Goal: Task Accomplishment & Management: Manage account settings

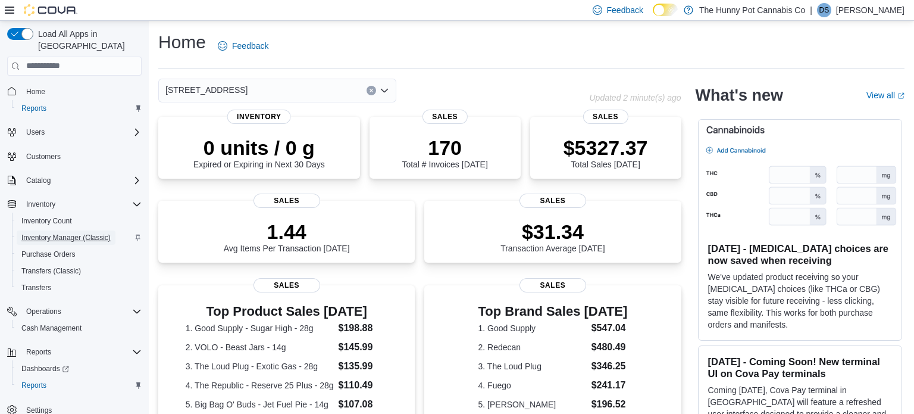
click at [70, 233] on span "Inventory Manager (Classic)" at bounding box center [65, 238] width 89 height 10
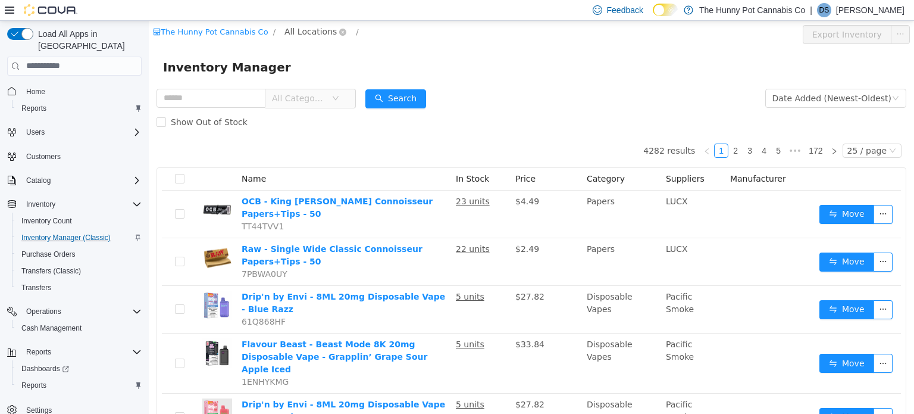
click at [290, 30] on span "All Locations" at bounding box center [310, 30] width 52 height 13
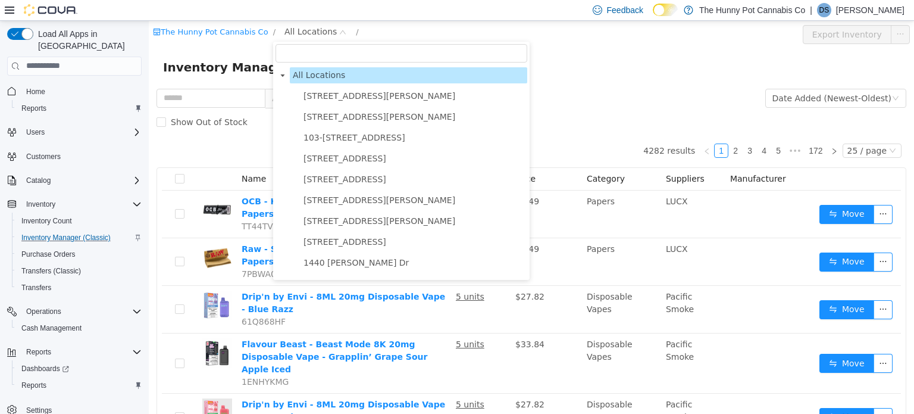
click at [314, 58] on input "filter select" at bounding box center [402, 52] width 252 height 18
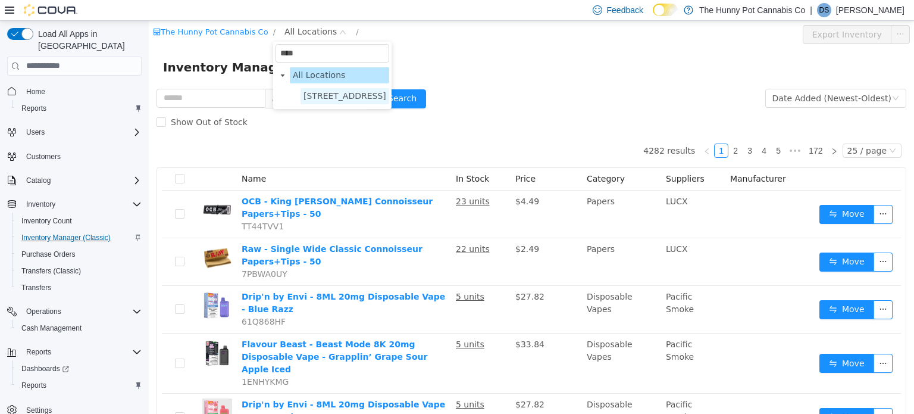
type input "****"
click at [368, 101] on span "2500 Hurontario St" at bounding box center [345, 95] width 89 height 16
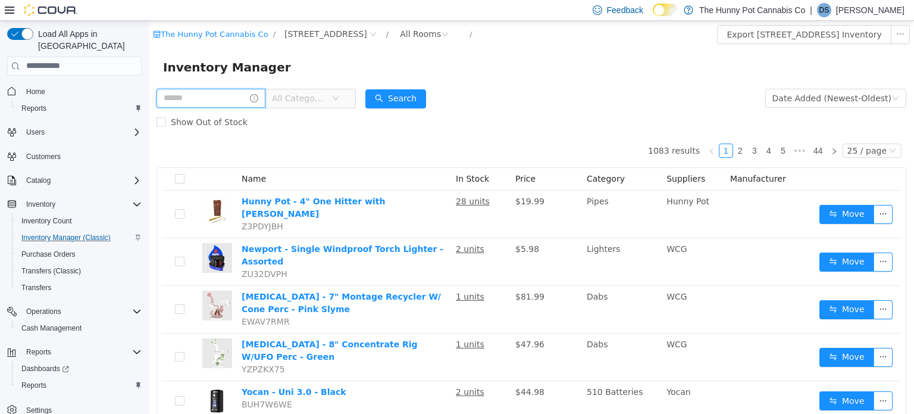
click at [226, 105] on input "text" at bounding box center [211, 97] width 109 height 19
type input "**********"
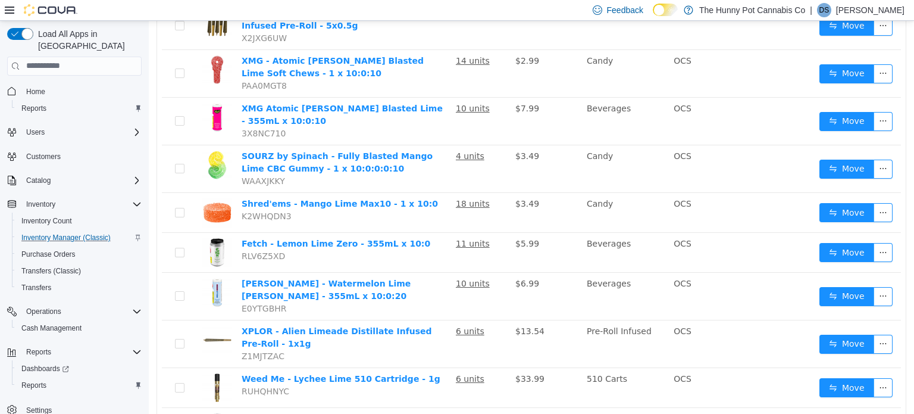
scroll to position [427, 0]
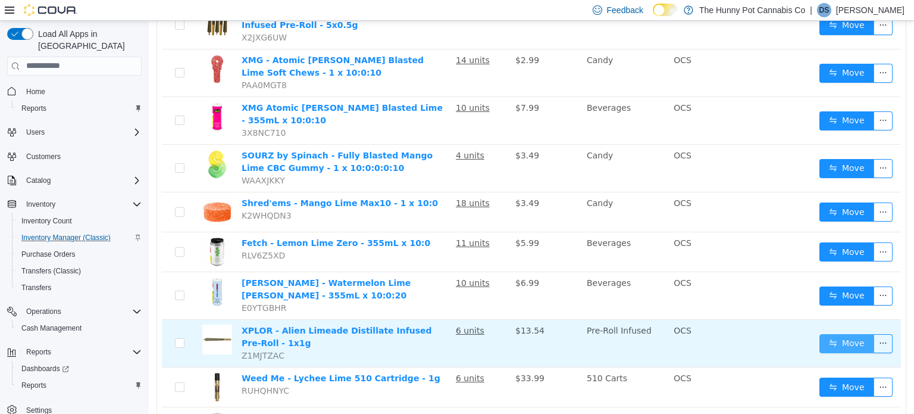
click at [863, 333] on button "Move" at bounding box center [847, 342] width 55 height 19
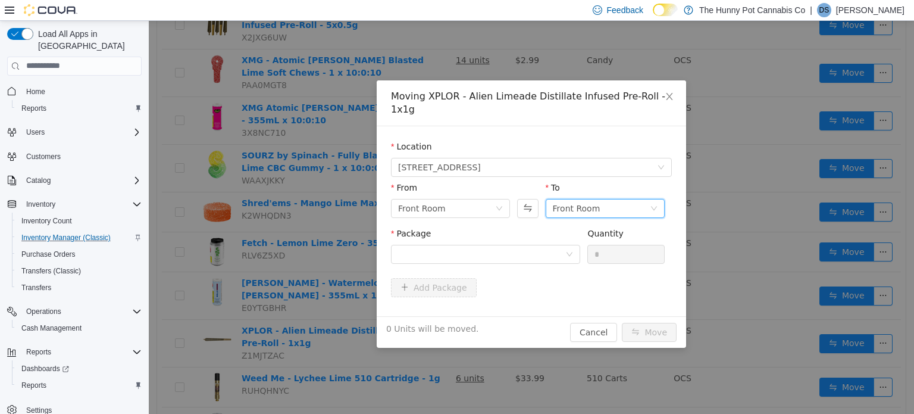
click at [658, 201] on div "Front Room" at bounding box center [605, 207] width 119 height 19
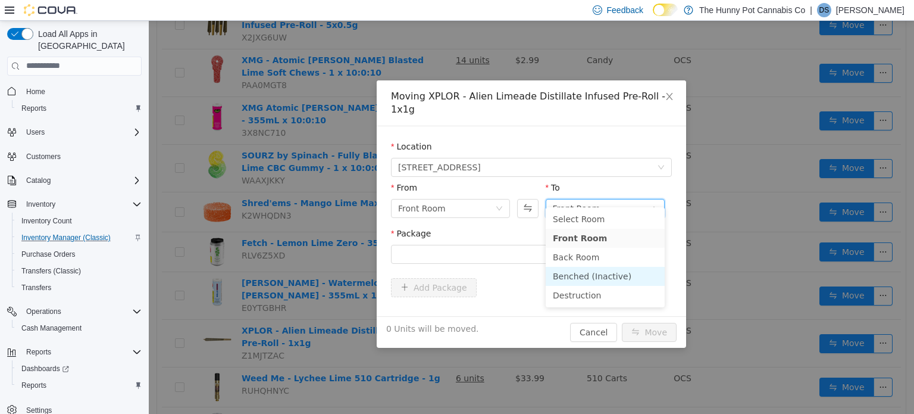
click at [618, 275] on li "Benched (Inactive)" at bounding box center [605, 275] width 119 height 19
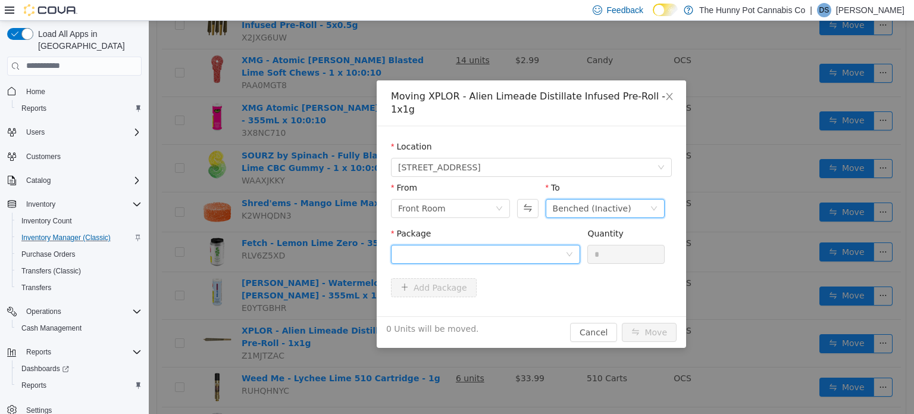
click at [539, 245] on div at bounding box center [481, 254] width 167 height 18
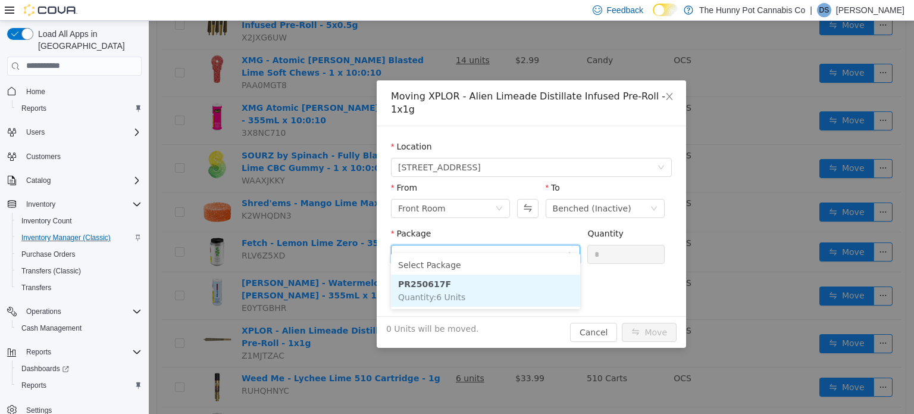
click at [481, 286] on li "PR250617F Quantity : 6 Units" at bounding box center [485, 290] width 189 height 32
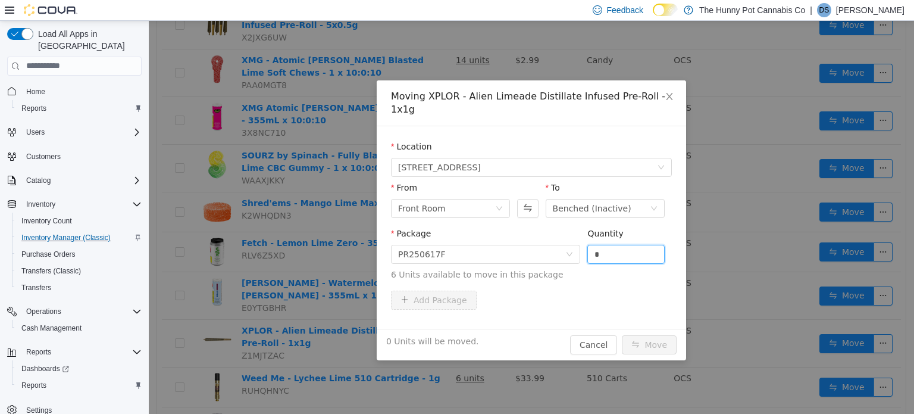
drag, startPoint x: 611, startPoint y: 239, endPoint x: 485, endPoint y: 284, distance: 133.7
click at [485, 284] on form "Location 2500 Hurontario St From Front Room To Benched (Inactive) Package PR250…" at bounding box center [531, 227] width 281 height 174
type input "*"
click at [663, 334] on button "Move" at bounding box center [649, 343] width 55 height 19
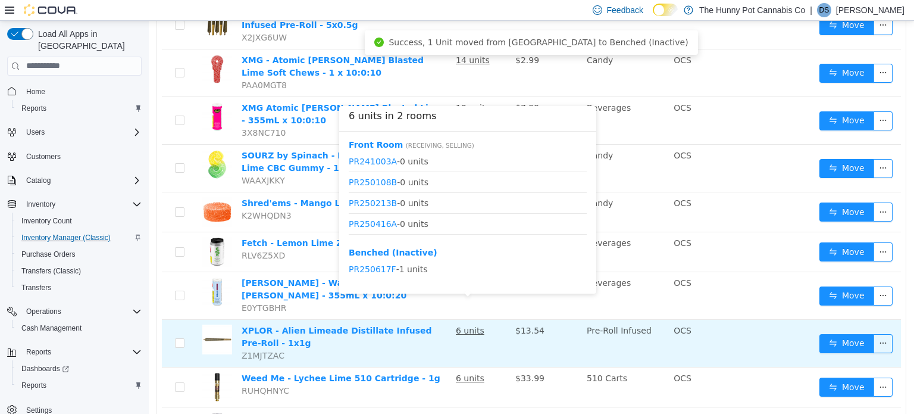
scroll to position [0, 0]
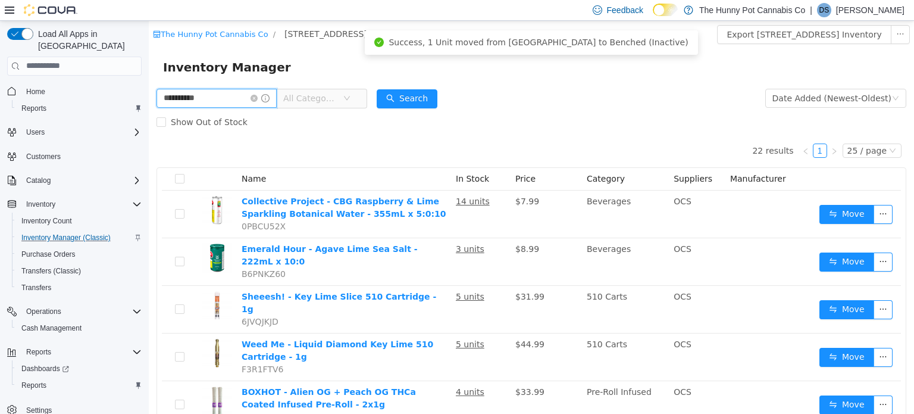
drag, startPoint x: 249, startPoint y: 98, endPoint x: 0, endPoint y: 165, distance: 258.4
click at [149, 165] on html "**********" at bounding box center [531, 216] width 765 height 393
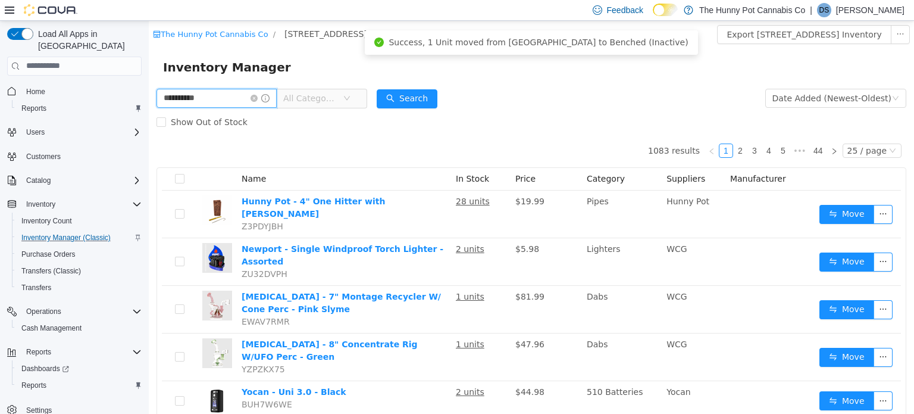
type input "**********"
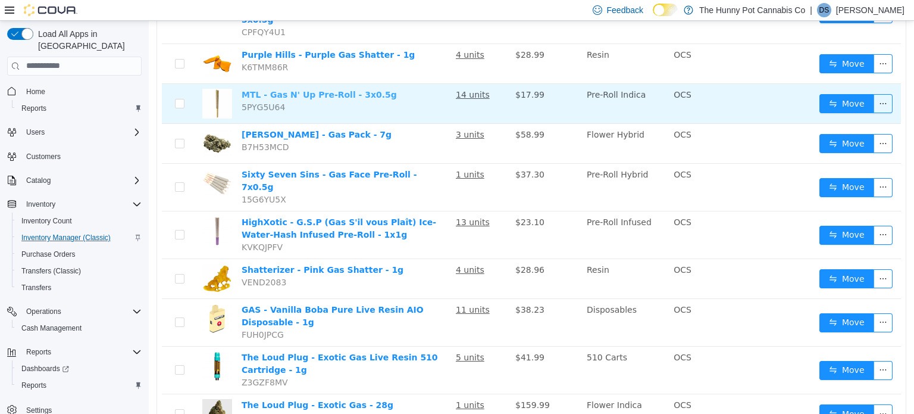
scroll to position [238, 0]
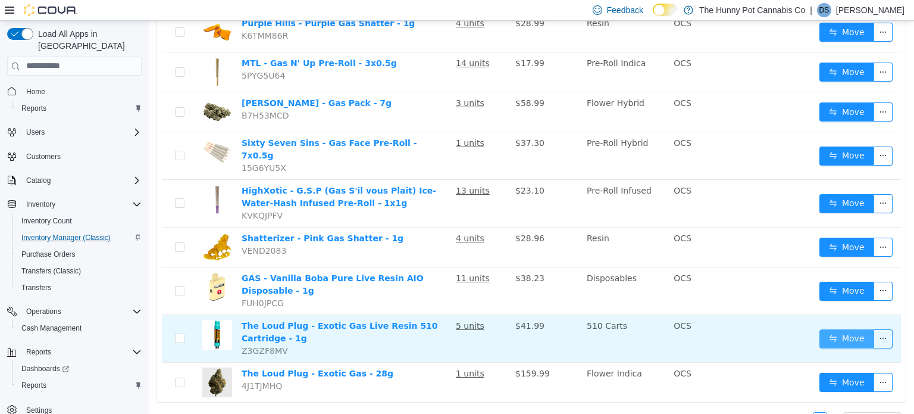
click at [868, 329] on button "Move" at bounding box center [847, 338] width 55 height 19
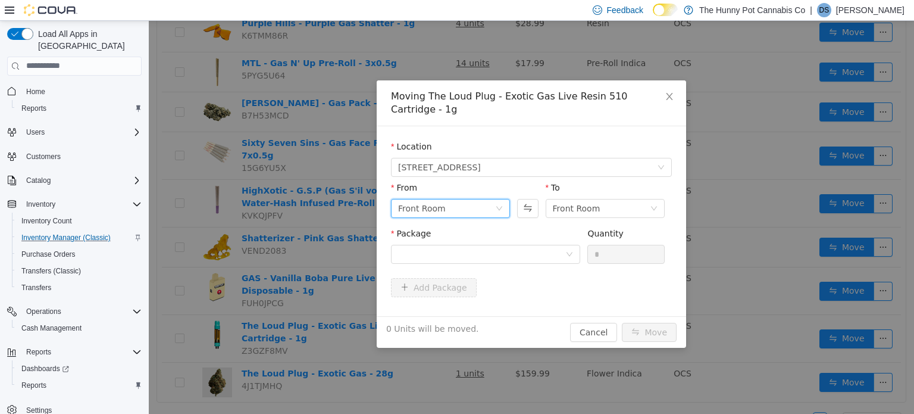
click at [455, 199] on div "Front Room" at bounding box center [446, 208] width 97 height 18
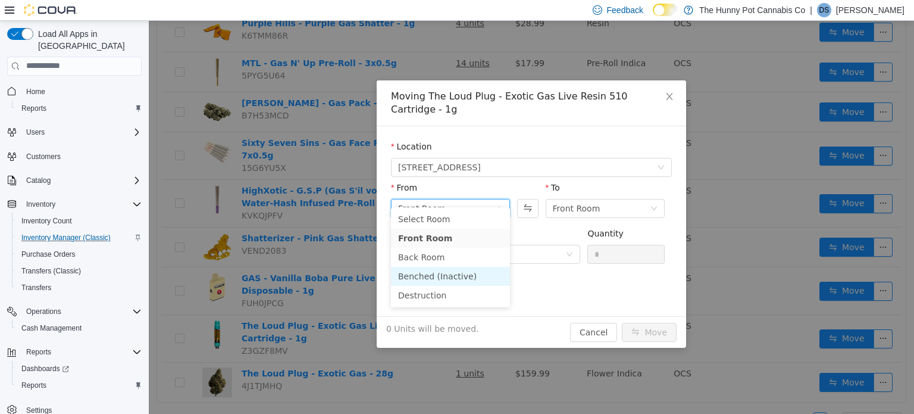
click at [455, 273] on li "Benched (Inactive)" at bounding box center [450, 275] width 119 height 19
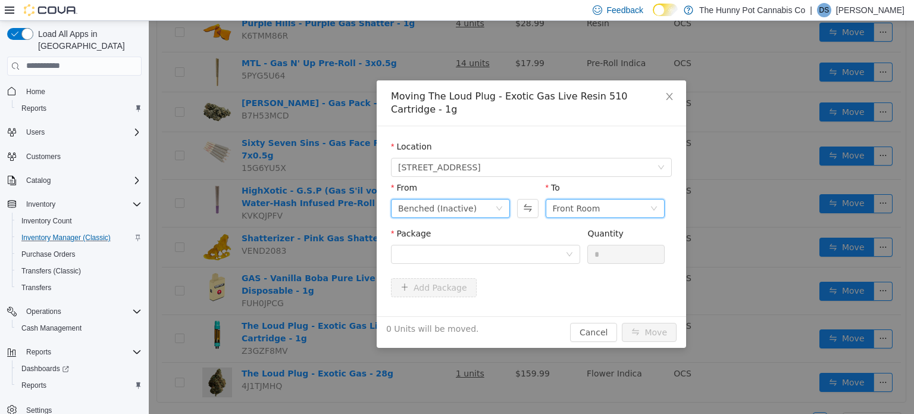
click at [573, 199] on div "Front Room" at bounding box center [577, 208] width 48 height 18
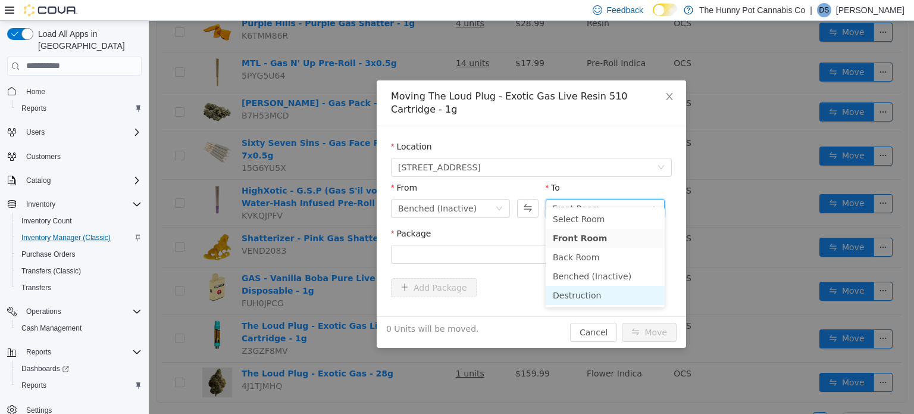
click at [576, 295] on li "Destruction" at bounding box center [605, 294] width 119 height 19
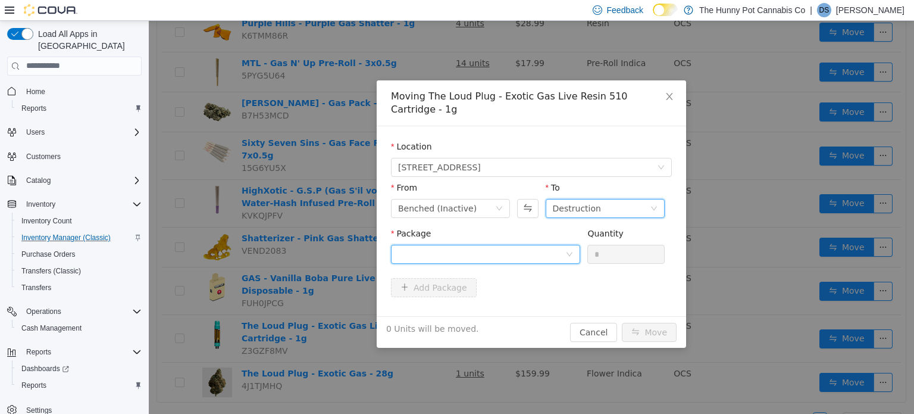
click at [538, 245] on div at bounding box center [481, 254] width 167 height 18
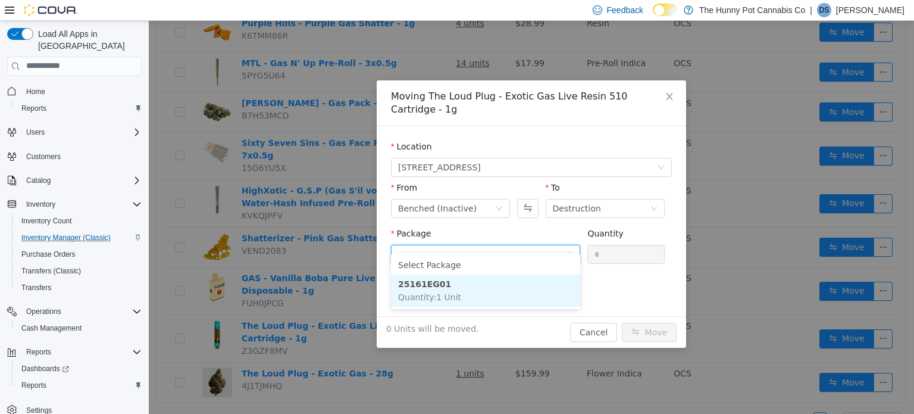
click at [492, 290] on li "25161EG01 Quantity : 1 Unit" at bounding box center [485, 290] width 189 height 32
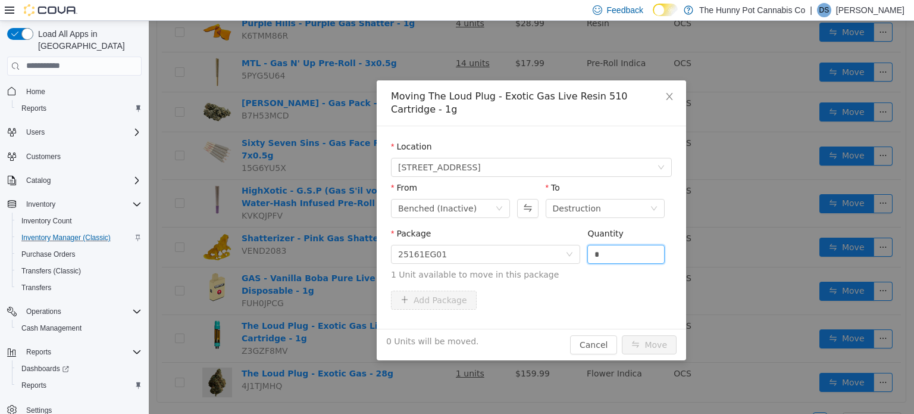
click at [423, 277] on form "Location 2500 Hurontario St From Benched (Inactive) To Destruction Package 2516…" at bounding box center [531, 227] width 281 height 174
type input "*"
click at [662, 334] on button "Move" at bounding box center [649, 343] width 55 height 19
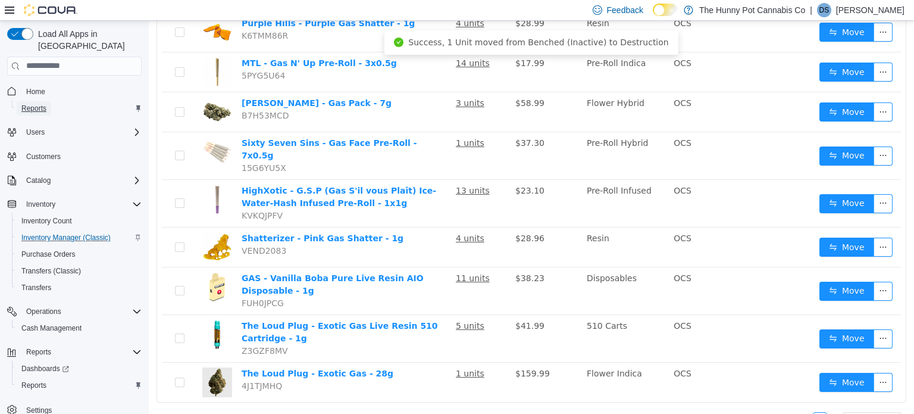
click at [39, 104] on span "Reports" at bounding box center [33, 109] width 25 height 10
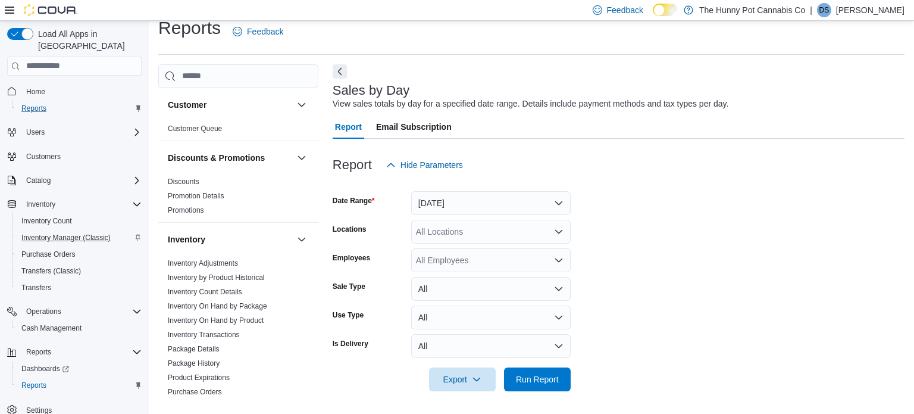
scroll to position [15, 0]
click at [541, 201] on button "Yesterday" at bounding box center [491, 202] width 160 height 24
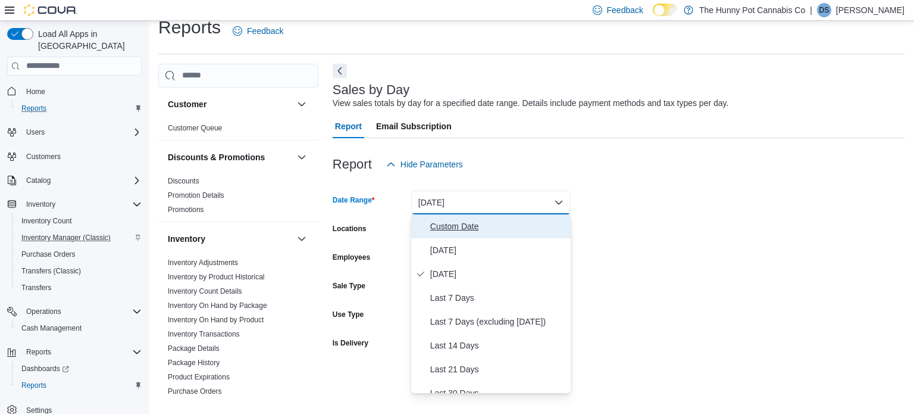
click at [498, 226] on span "Custom Date" at bounding box center [498, 226] width 136 height 14
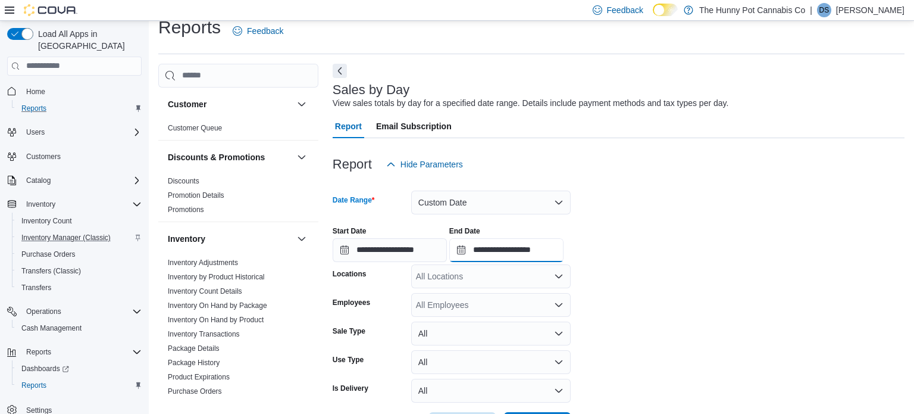
click at [564, 245] on input "**********" at bounding box center [506, 250] width 114 height 24
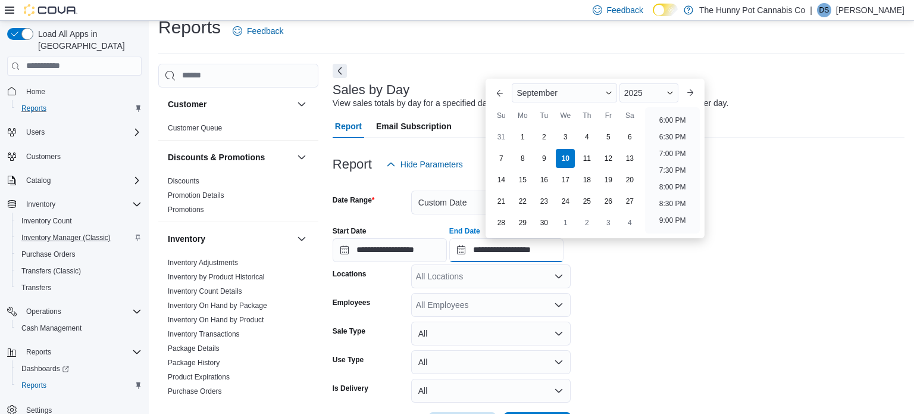
scroll to position [596, 0]
click at [679, 181] on li "8:00 PM" at bounding box center [673, 187] width 36 height 14
type input "**********"
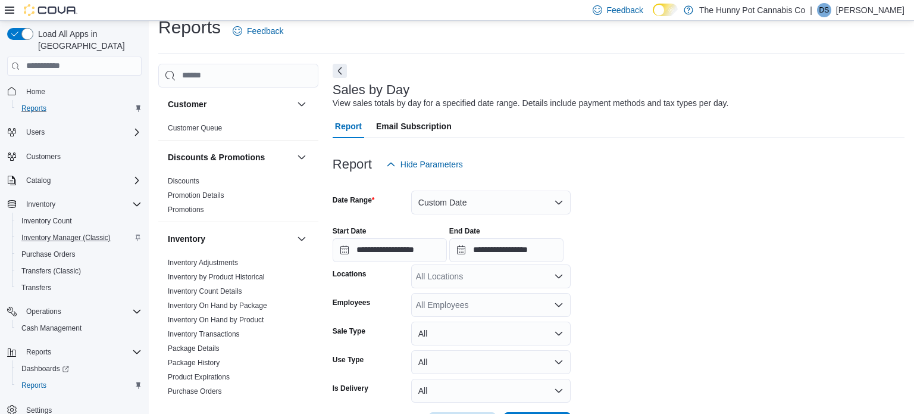
click at [523, 269] on div "All Locations" at bounding box center [491, 276] width 160 height 24
type input "****"
click at [541, 256] on div "2500 Hurontario St" at bounding box center [490, 255] width 145 height 12
click at [642, 312] on form "**********" at bounding box center [619, 305] width 572 height 259
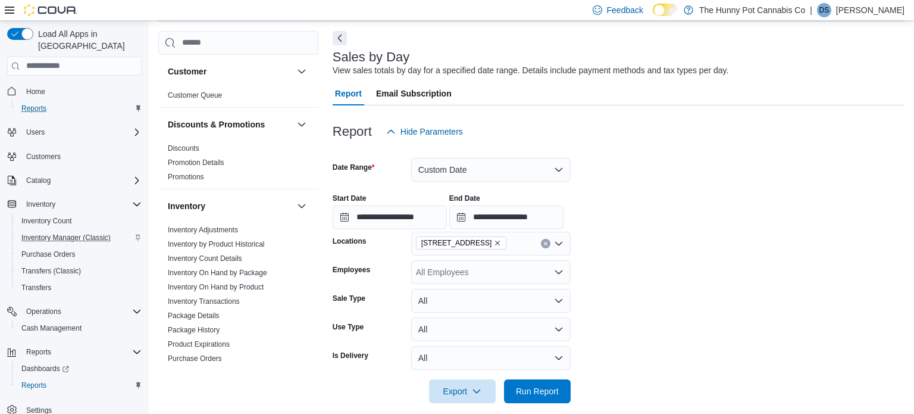
scroll to position [45, 0]
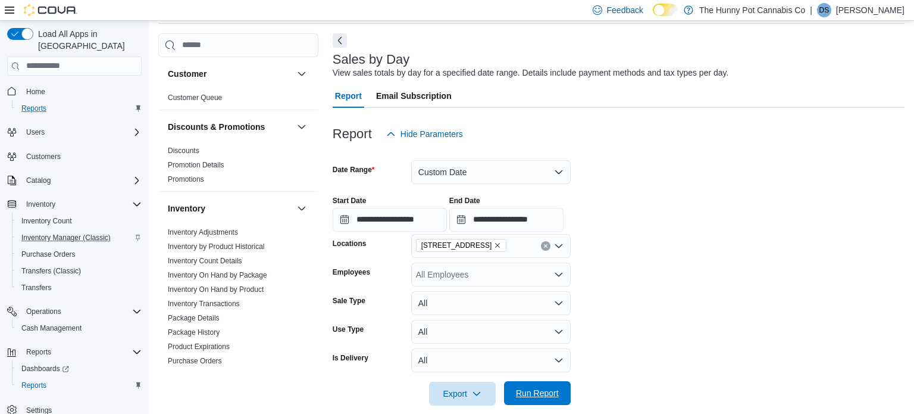
click at [527, 396] on span "Run Report" at bounding box center [537, 393] width 43 height 12
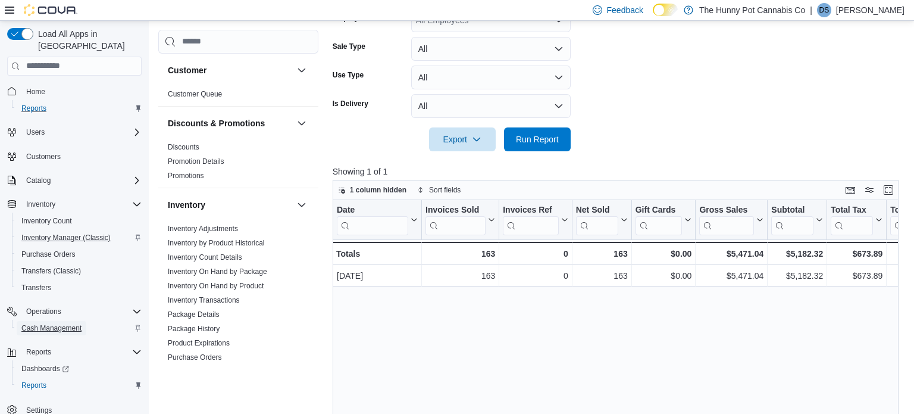
click at [45, 323] on span "Cash Management" at bounding box center [51, 328] width 60 height 10
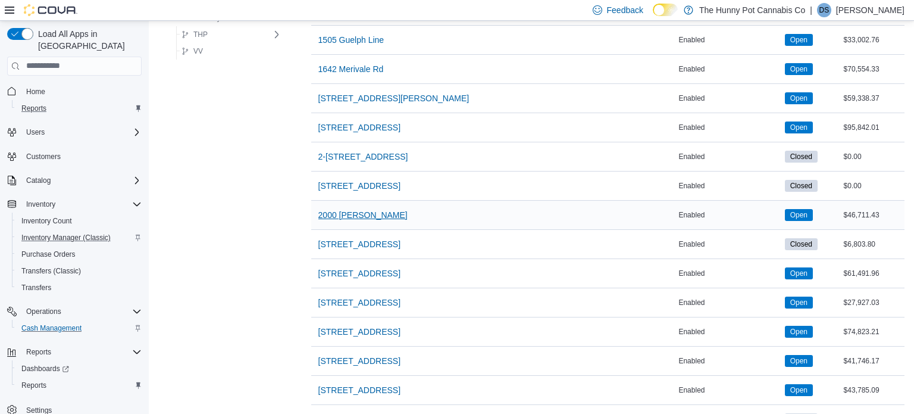
scroll to position [423, 0]
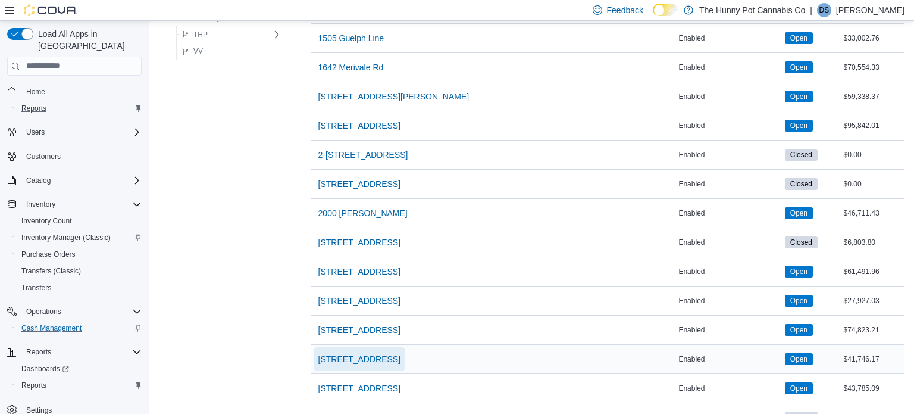
click at [361, 357] on span "2500 Hurontario St" at bounding box center [359, 359] width 82 height 12
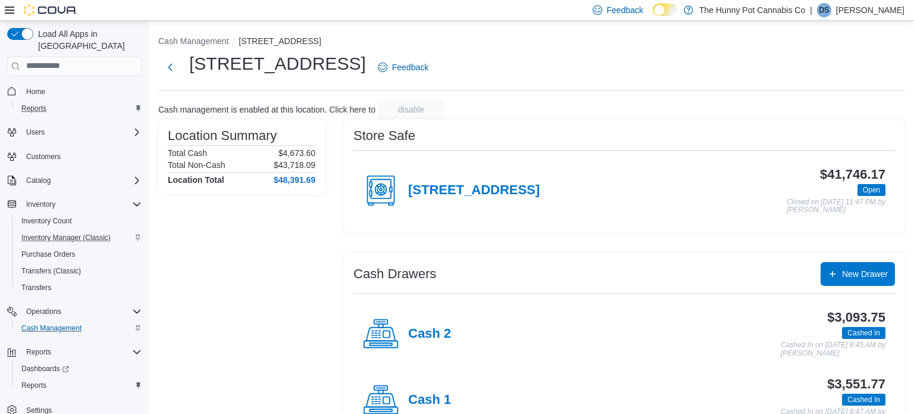
scroll to position [38, 0]
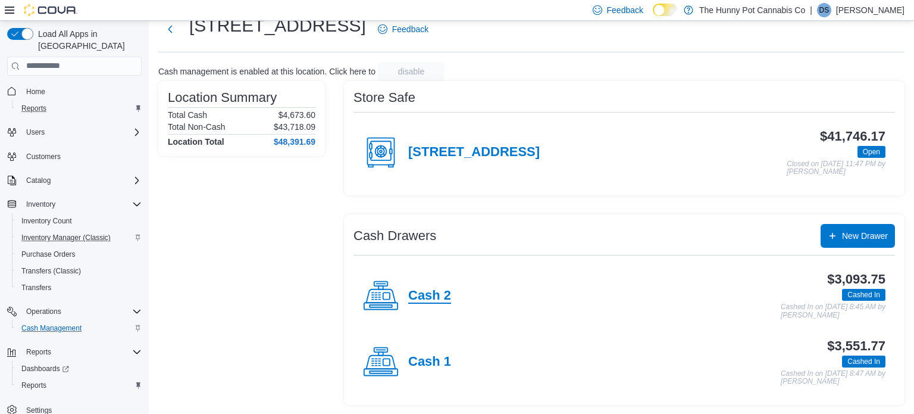
click at [422, 292] on h4 "Cash 2" at bounding box center [429, 295] width 43 height 15
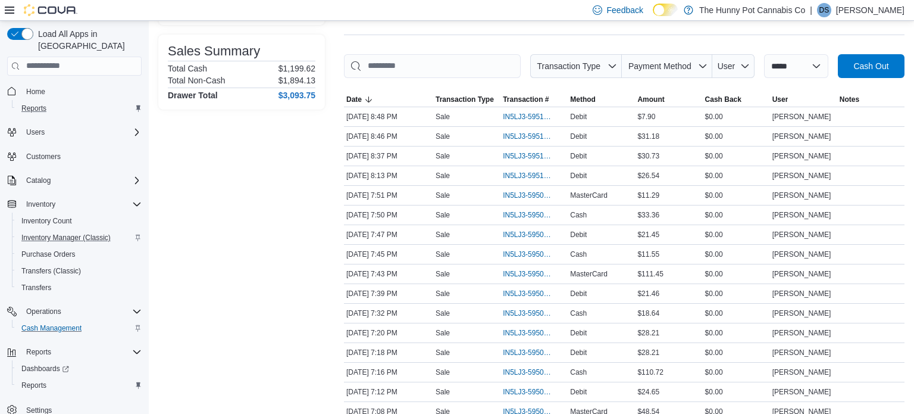
scroll to position [151, 0]
click at [537, 329] on span "IN5LJ3-5950585" at bounding box center [528, 332] width 51 height 10
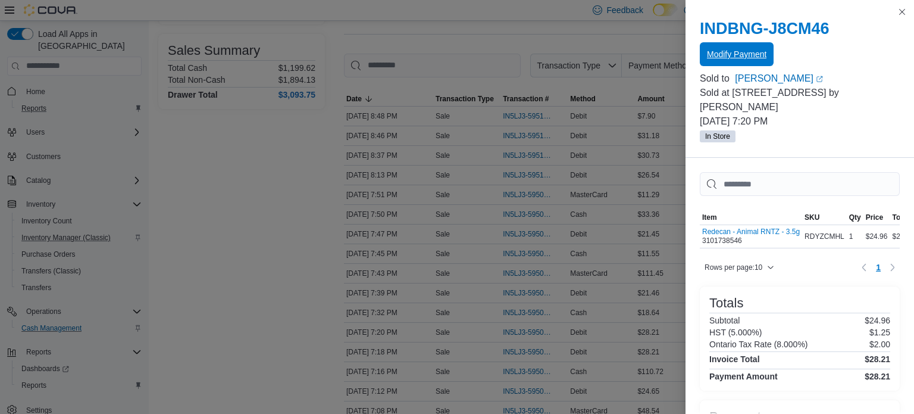
click at [746, 61] on span "Modify Payment" at bounding box center [737, 54] width 60 height 24
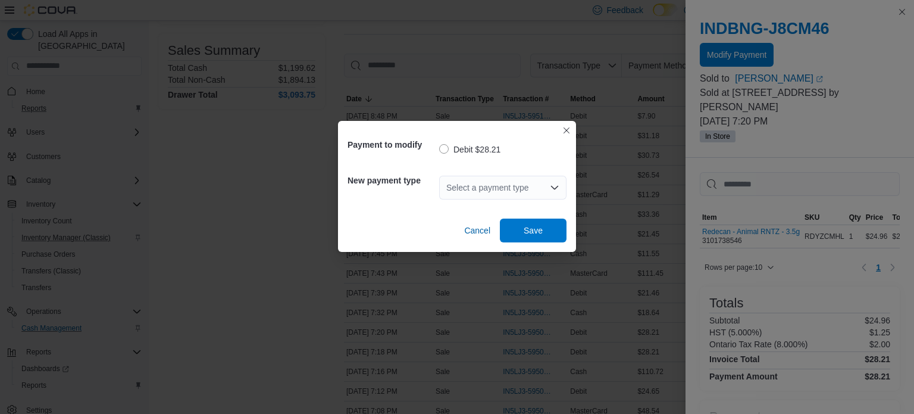
click at [522, 190] on div "Select a payment type" at bounding box center [502, 188] width 127 height 24
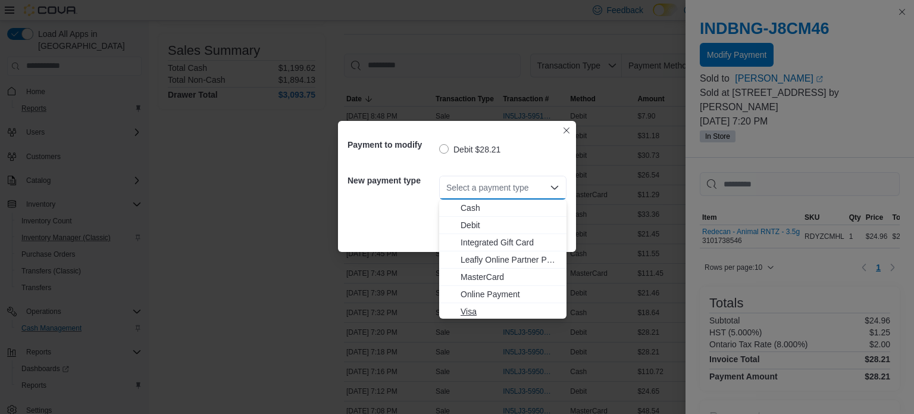
click at [492, 306] on span "Visa" at bounding box center [510, 311] width 99 height 12
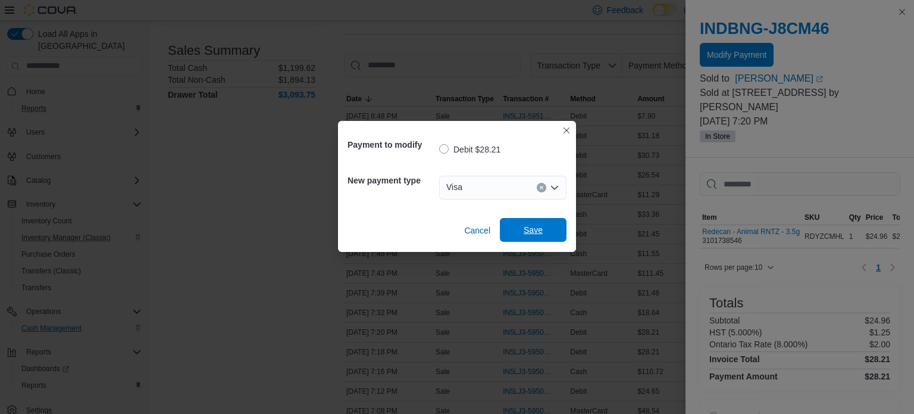
click at [522, 223] on span "Save" at bounding box center [533, 230] width 52 height 24
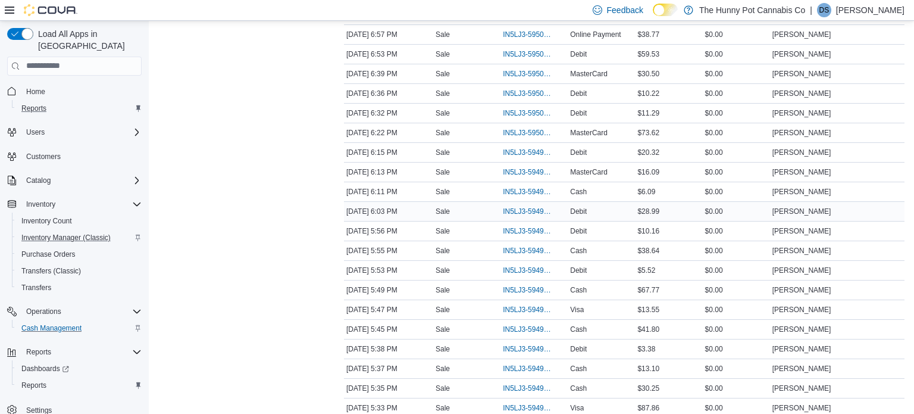
scroll to position [587, 0]
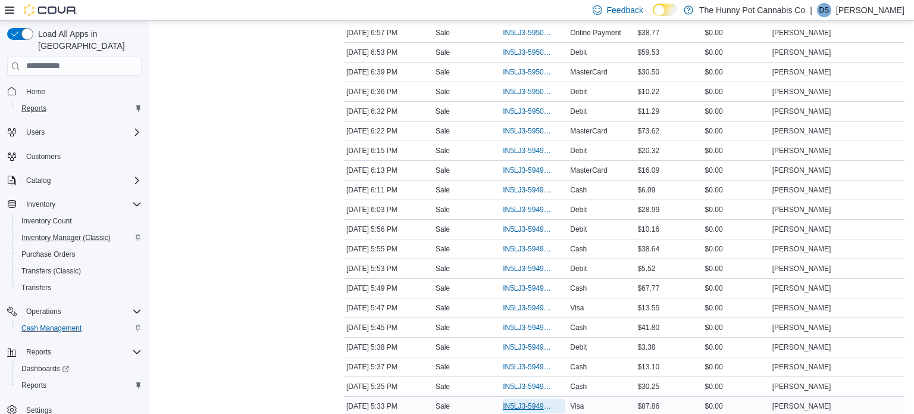
click at [520, 406] on span "IN5LJ3-5949554" at bounding box center [528, 406] width 51 height 10
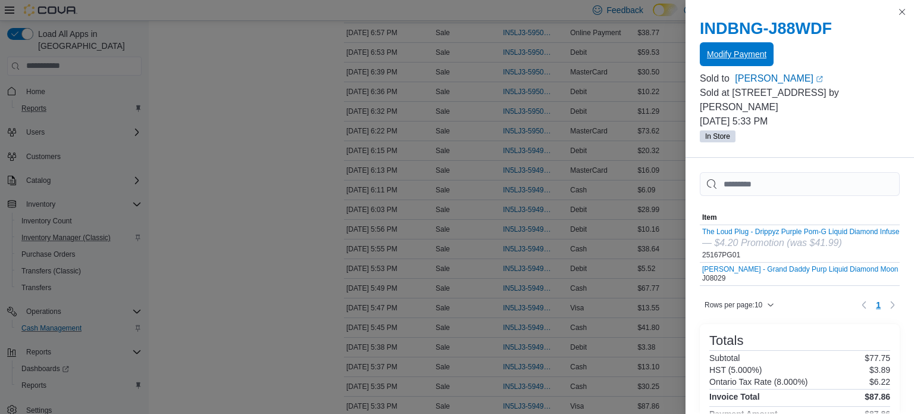
click at [731, 57] on span "Modify Payment" at bounding box center [737, 54] width 60 height 12
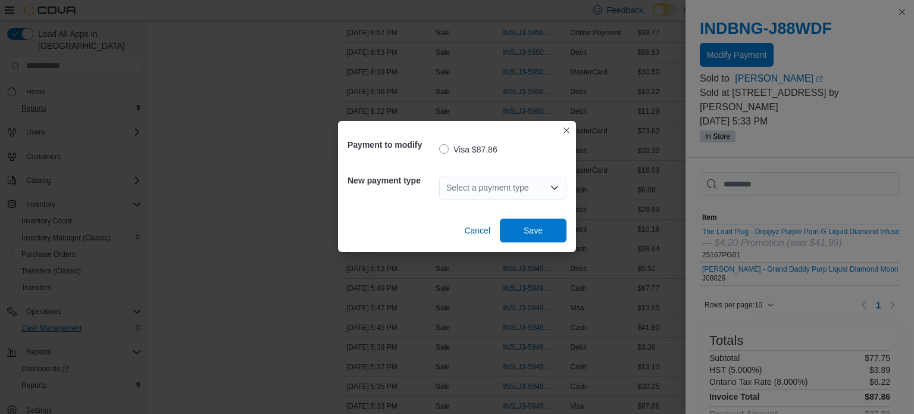
click at [506, 176] on div "Select a payment type" at bounding box center [502, 188] width 127 height 24
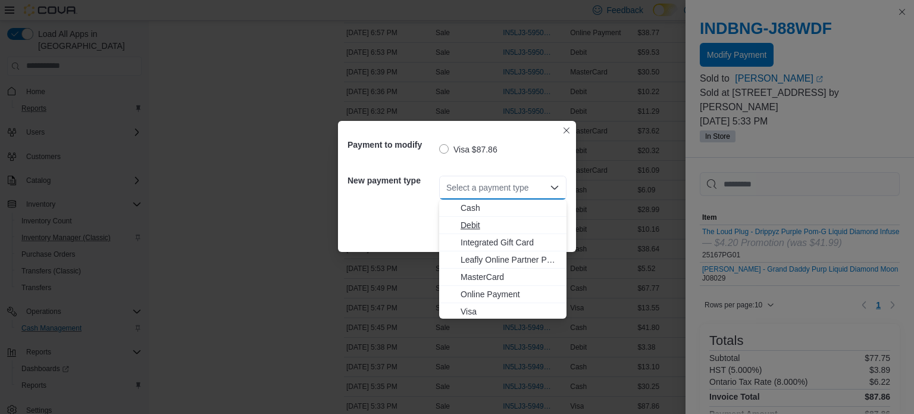
click at [480, 224] on span "Debit" at bounding box center [510, 225] width 99 height 12
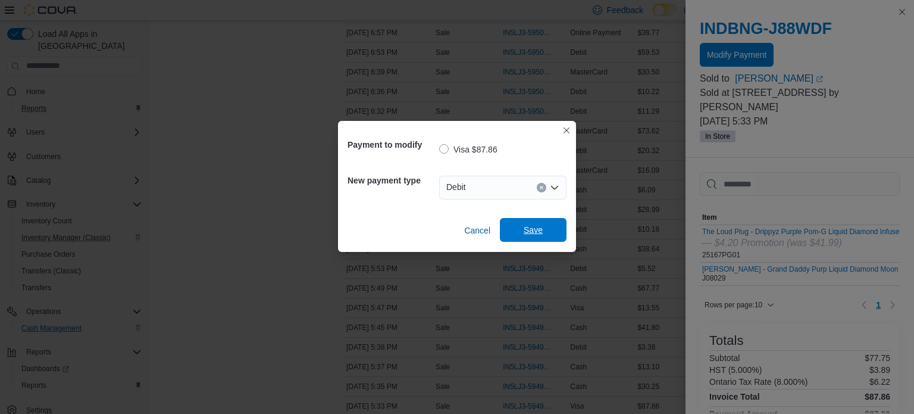
click at [556, 223] on span "Save" at bounding box center [533, 230] width 52 height 24
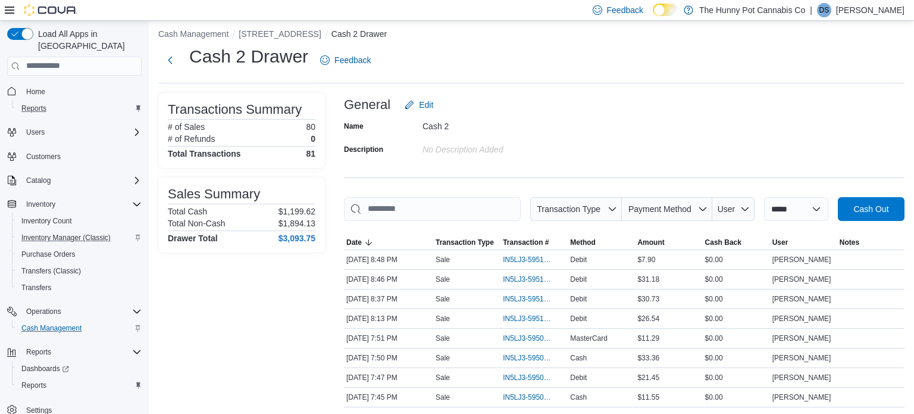
scroll to position [0, 0]
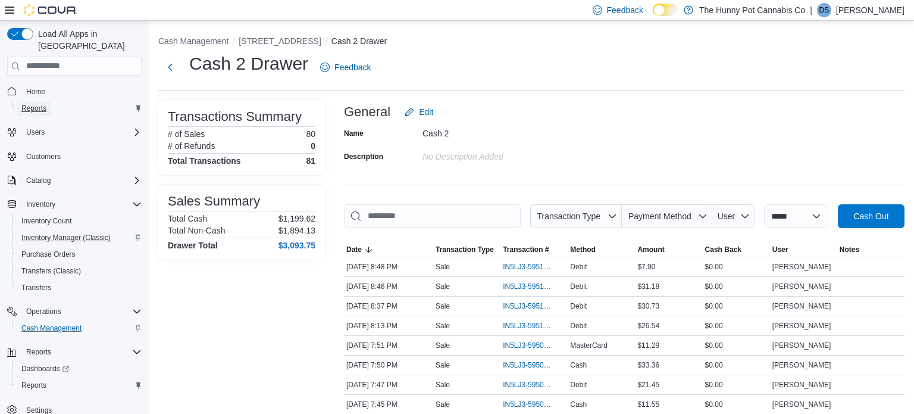
click at [31, 104] on span "Reports" at bounding box center [33, 109] width 25 height 10
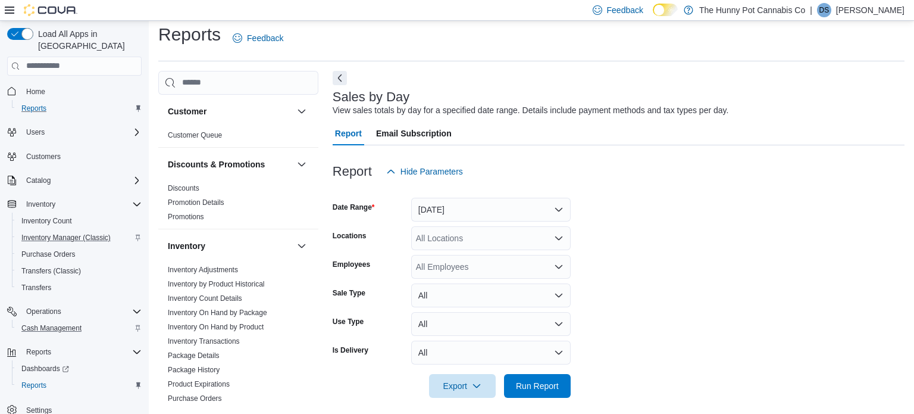
scroll to position [15, 0]
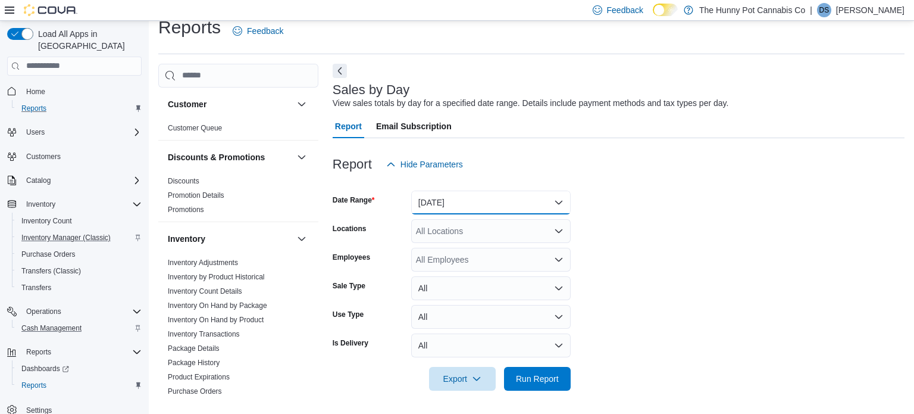
click at [478, 196] on button "Yesterday" at bounding box center [491, 202] width 160 height 24
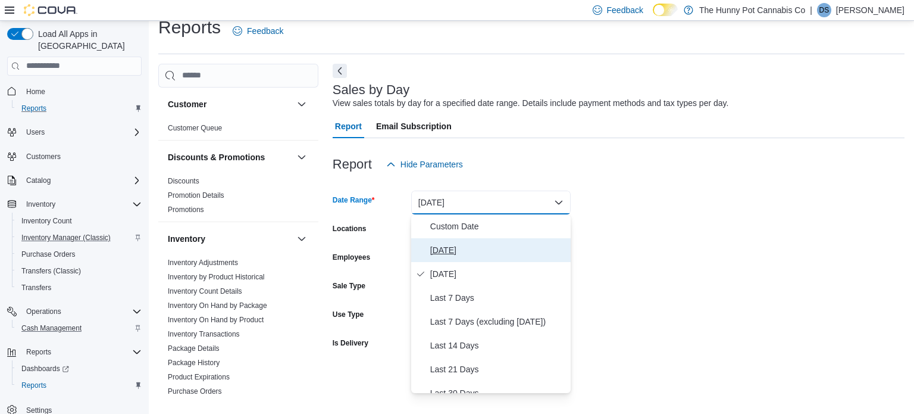
click at [443, 257] on span "Today" at bounding box center [498, 250] width 136 height 14
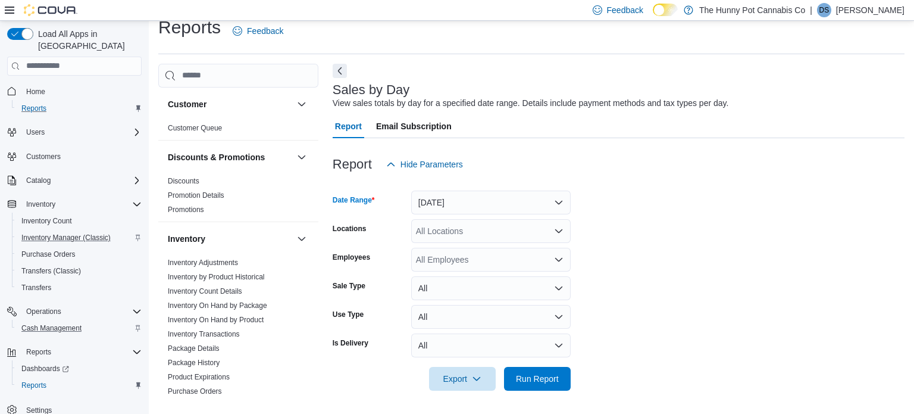
click at [504, 239] on div "All Locations" at bounding box center [491, 231] width 160 height 24
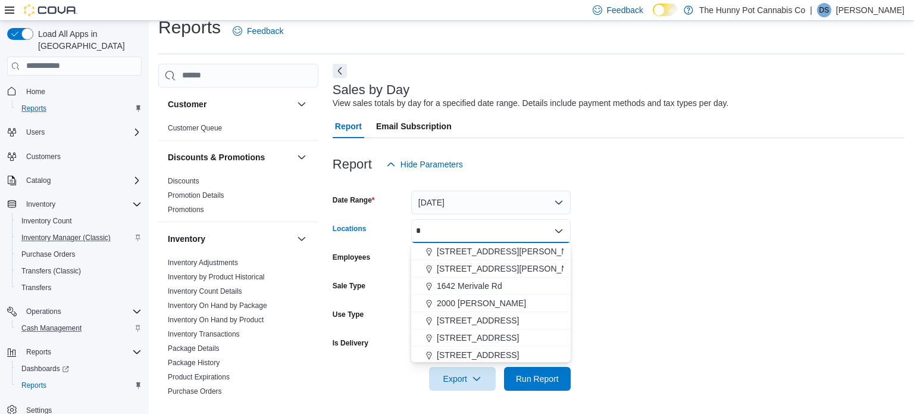
click at [504, 239] on div "*" at bounding box center [491, 231] width 160 height 24
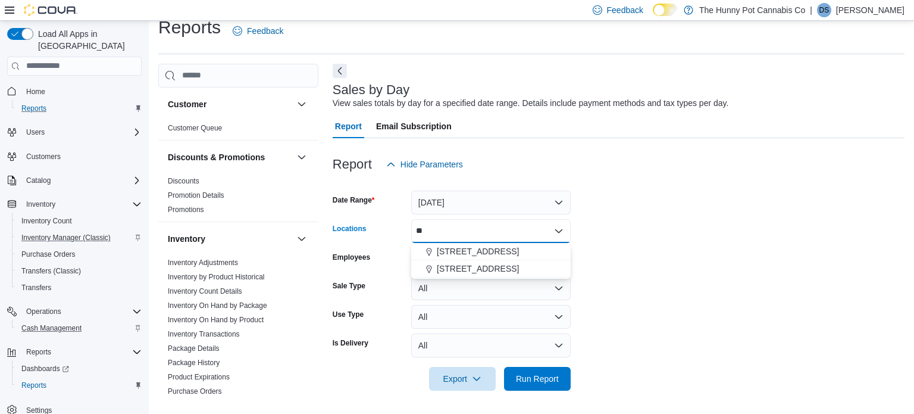
type input "**"
click at [465, 227] on div "**" at bounding box center [491, 231] width 160 height 24
click at [471, 246] on span "2500 Hurontario St" at bounding box center [478, 251] width 82 height 12
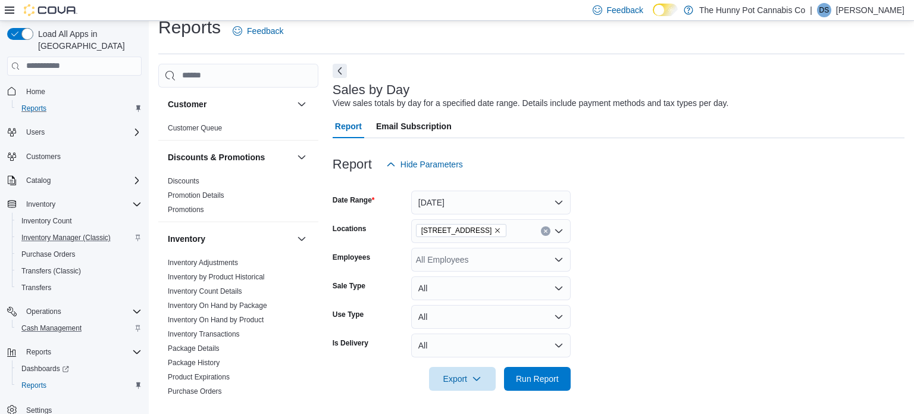
click at [629, 245] on form "Date Range Today Locations 2500 Hurontario St Employees All Employees Sale Type…" at bounding box center [619, 283] width 572 height 214
click at [537, 382] on span "Run Report" at bounding box center [537, 378] width 43 height 12
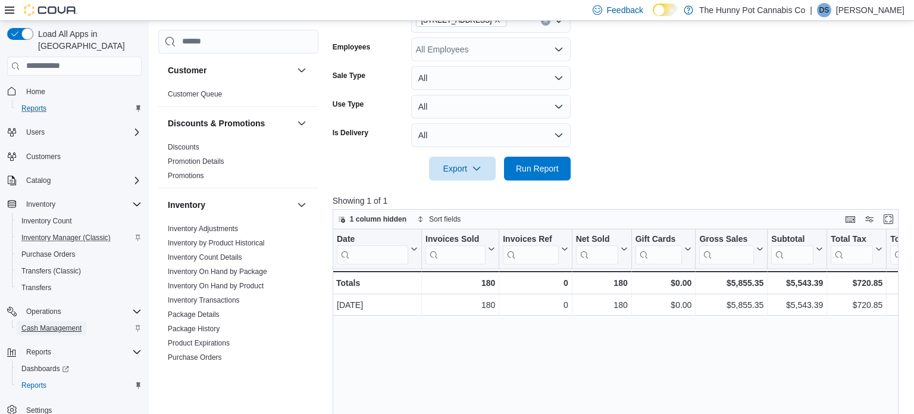
click at [43, 323] on span "Cash Management" at bounding box center [51, 328] width 60 height 10
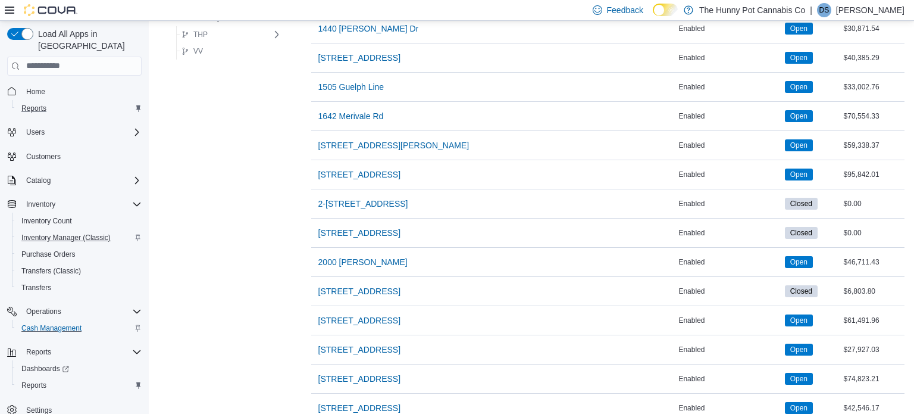
scroll to position [383, 0]
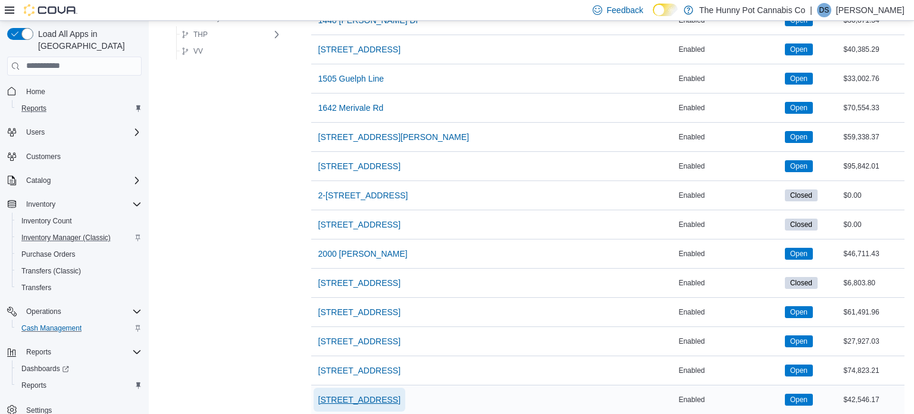
click at [330, 401] on span "2500 Hurontario St" at bounding box center [359, 399] width 82 height 12
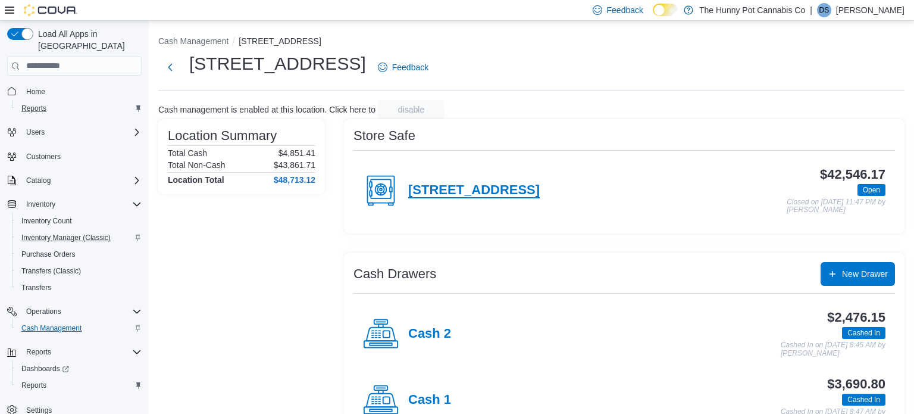
click at [482, 190] on h4 "14-2500 Hurontario St" at bounding box center [474, 190] width 132 height 15
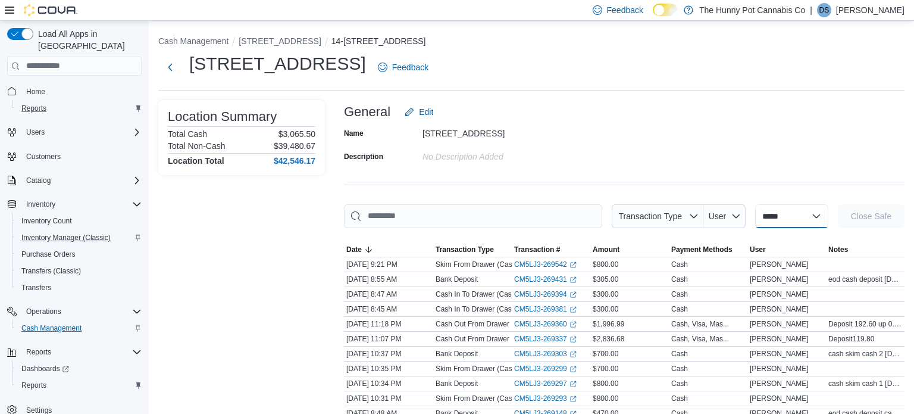
click at [801, 217] on select "**********" at bounding box center [791, 216] width 73 height 24
select select "**********"
click at [755, 204] on select "**********" at bounding box center [791, 216] width 73 height 24
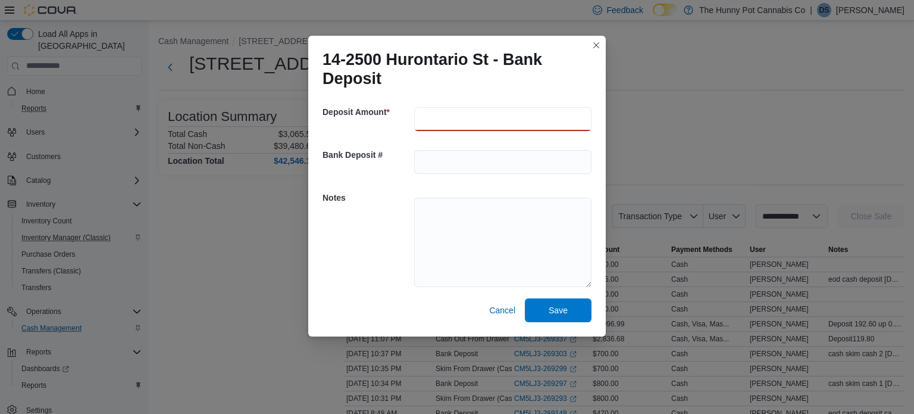
click at [540, 117] on input "number" at bounding box center [502, 119] width 177 height 24
type input "***"
click at [573, 237] on textarea at bounding box center [502, 242] width 177 height 89
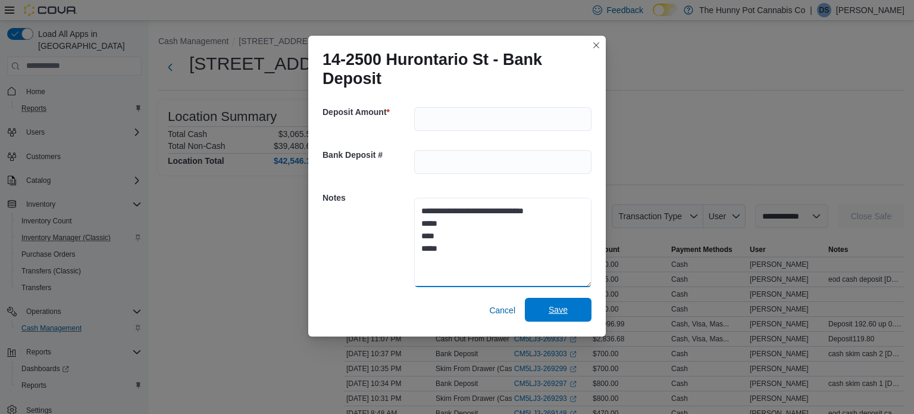
type textarea "**********"
click at [568, 304] on span "Save" at bounding box center [558, 310] width 52 height 24
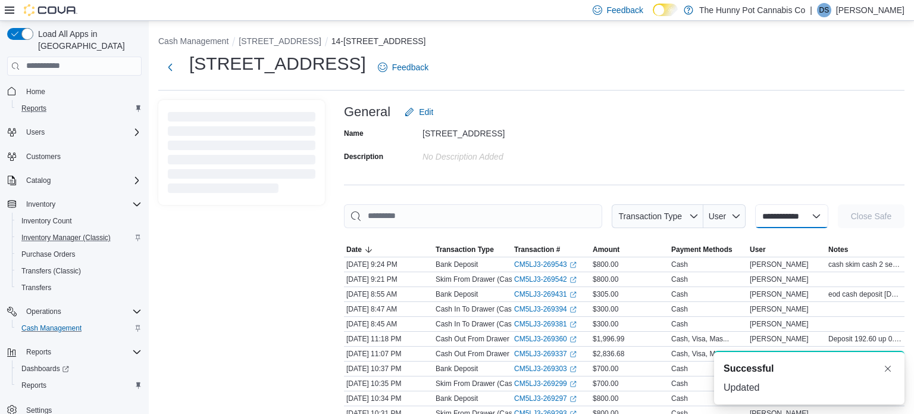
select select
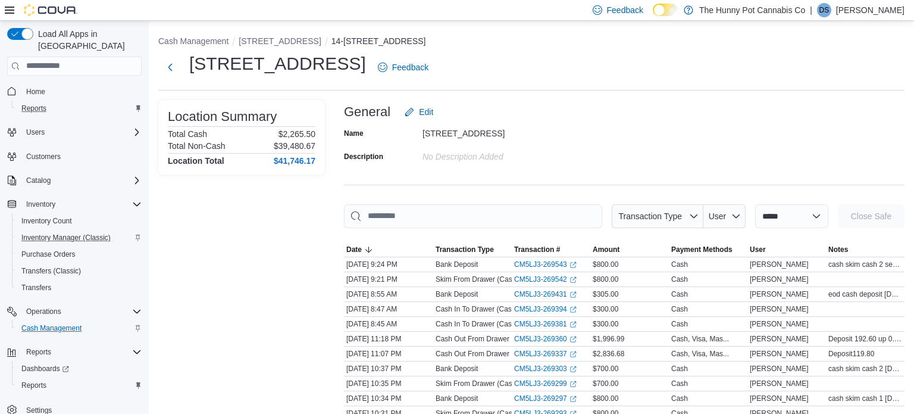
click at [871, 13] on p "Davin Saini" at bounding box center [870, 10] width 68 height 14
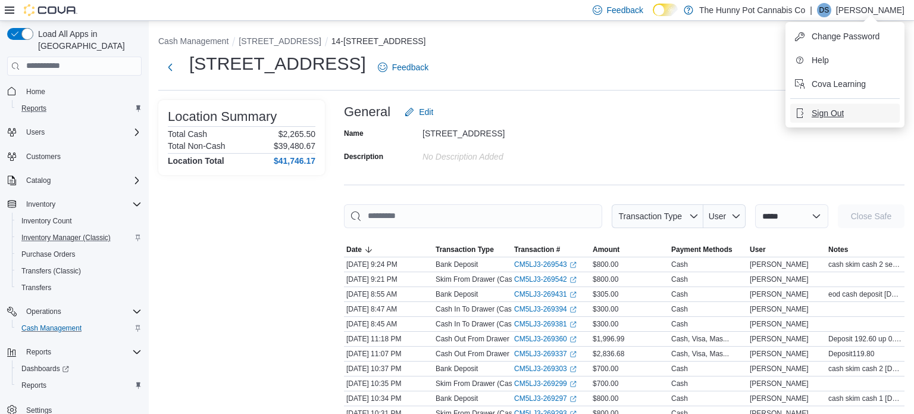
click at [848, 111] on button "Sign Out" at bounding box center [845, 113] width 110 height 19
